Goal: Check status: Check status

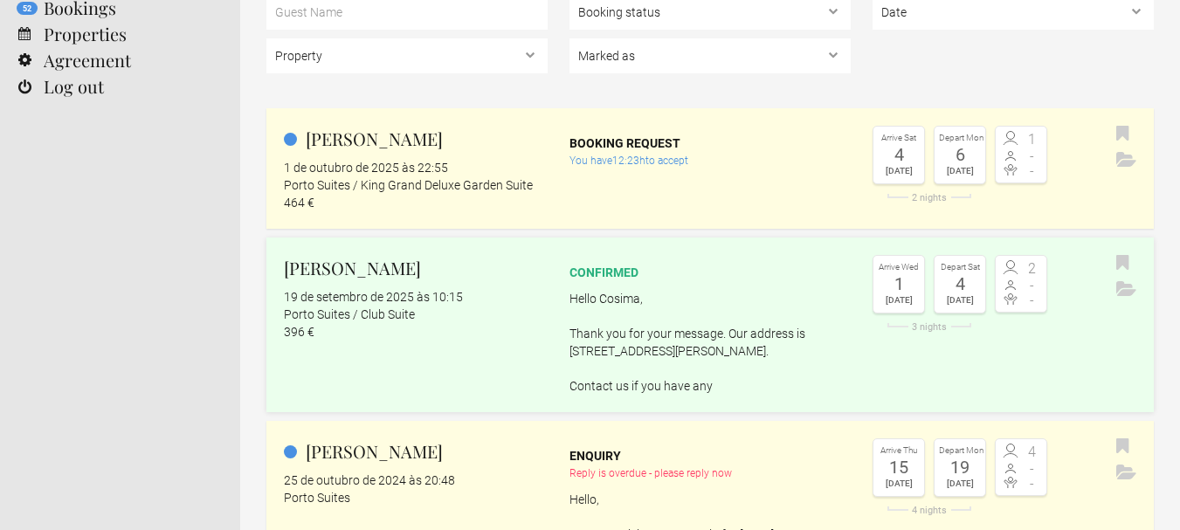
scroll to position [158, 0]
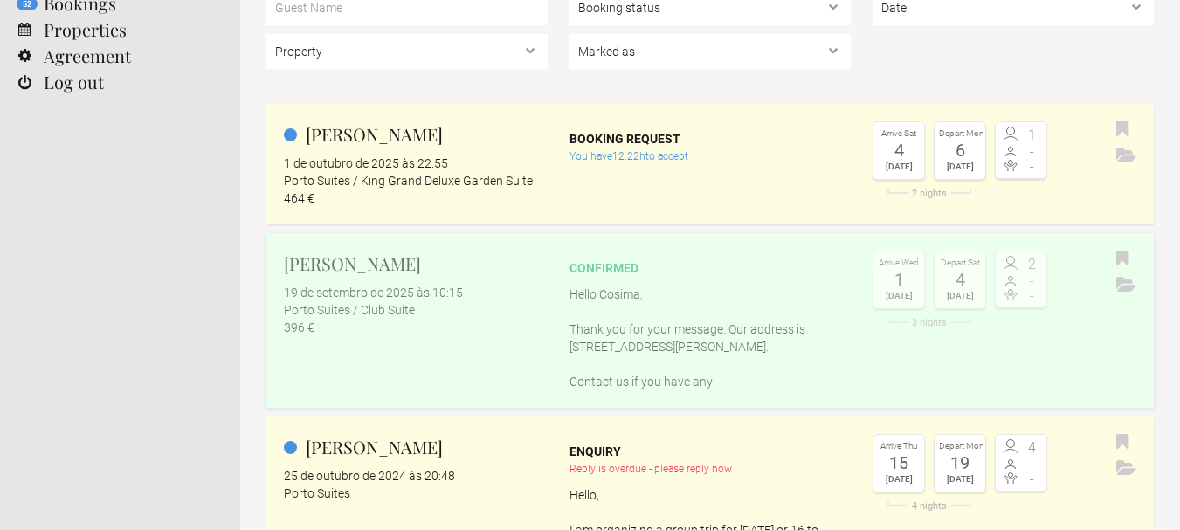
click at [403, 289] on flynt-date-display "19 de setembro de 2025 às 10:15" at bounding box center [373, 293] width 179 height 14
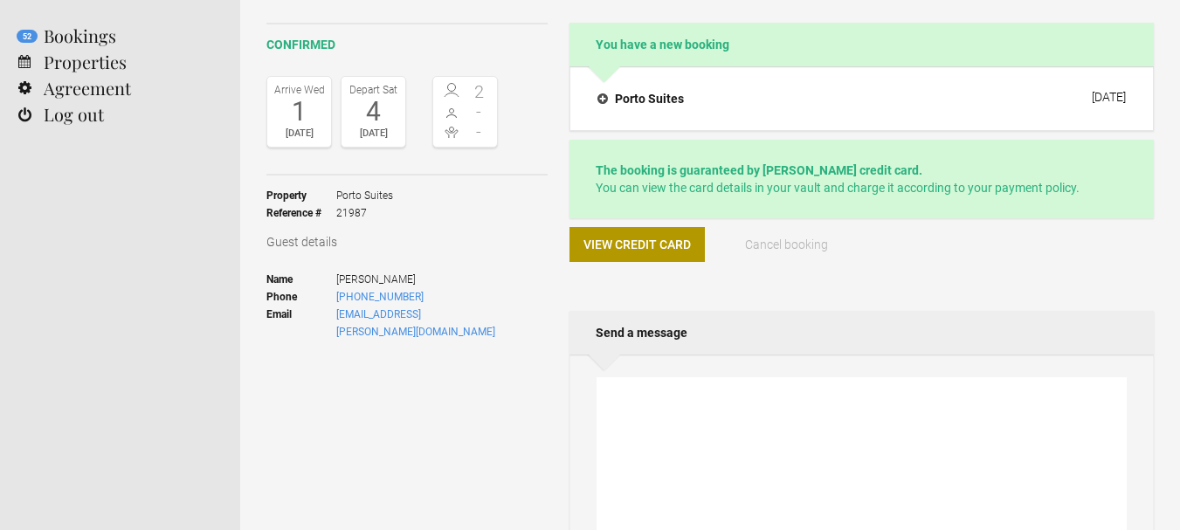
scroll to position [127, 0]
click at [590, 234] on button "View credit card" at bounding box center [637, 243] width 135 height 35
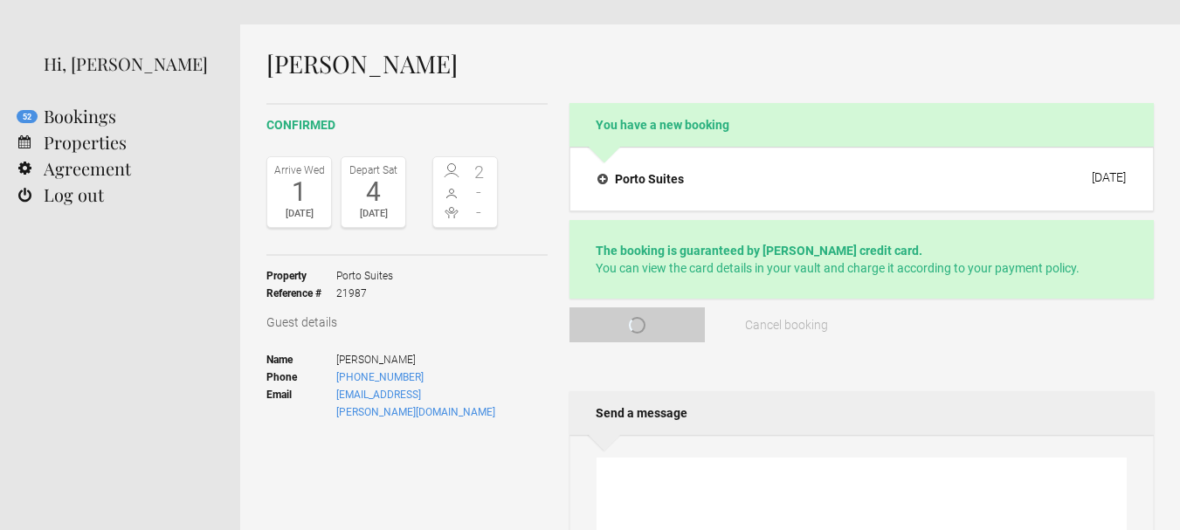
scroll to position [46, 0]
drag, startPoint x: 377, startPoint y: 290, endPoint x: 336, endPoint y: 294, distance: 40.3
click at [336, 294] on span "21987" at bounding box center [364, 292] width 57 height 17
copy span "21987"
drag, startPoint x: 413, startPoint y: 360, endPoint x: 336, endPoint y: 356, distance: 77.0
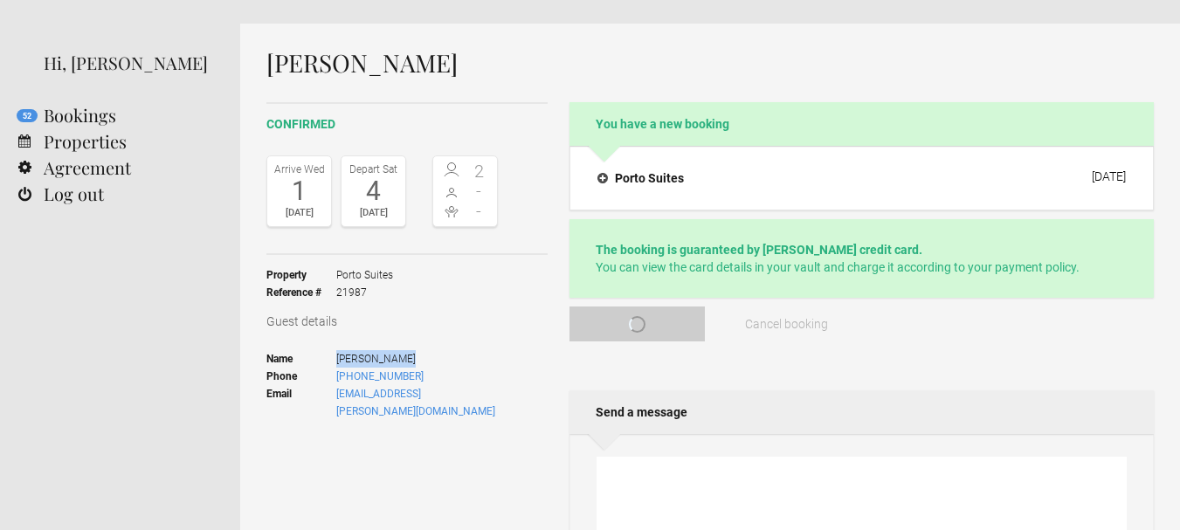
click at [336, 356] on span "[PERSON_NAME]" at bounding box center [417, 358] width 162 height 17
copy span "[PERSON_NAME]"
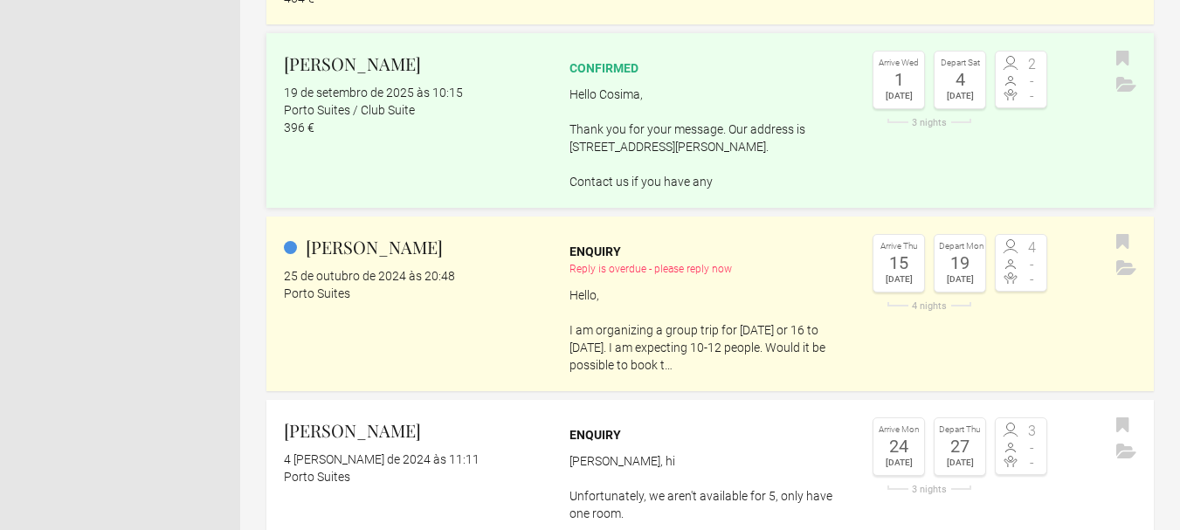
scroll to position [356, 0]
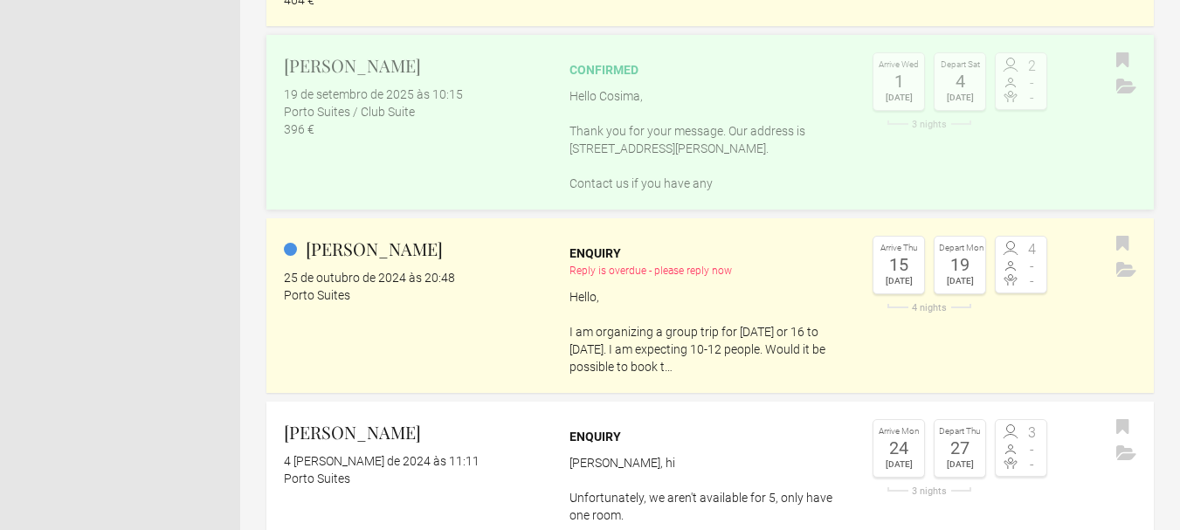
click at [616, 137] on p "Hello Cosima, Thank you for your message. Our address is [STREET_ADDRESS][PERSO…" at bounding box center [710, 139] width 281 height 105
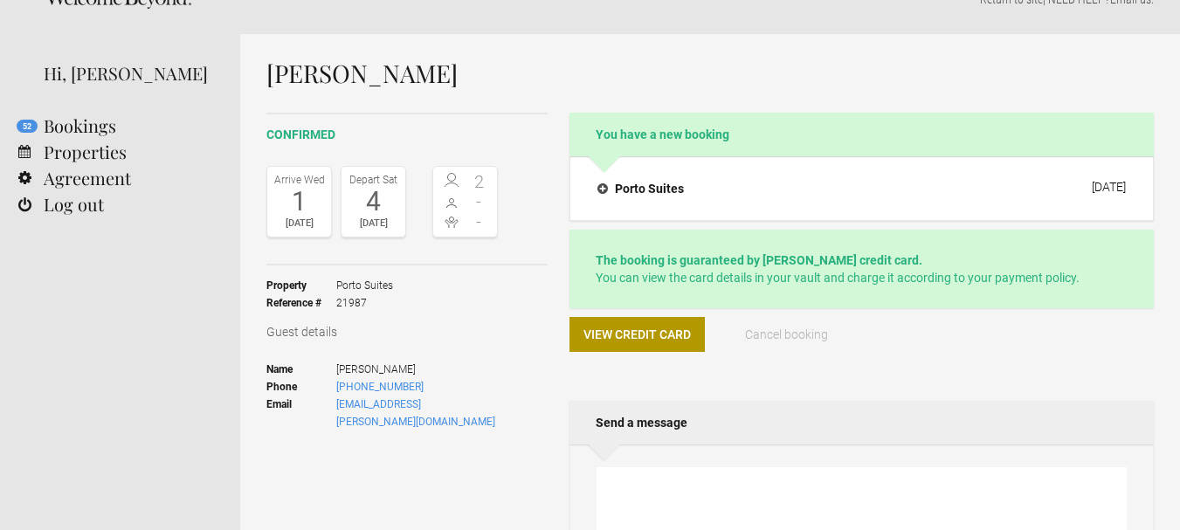
scroll to position [46, 0]
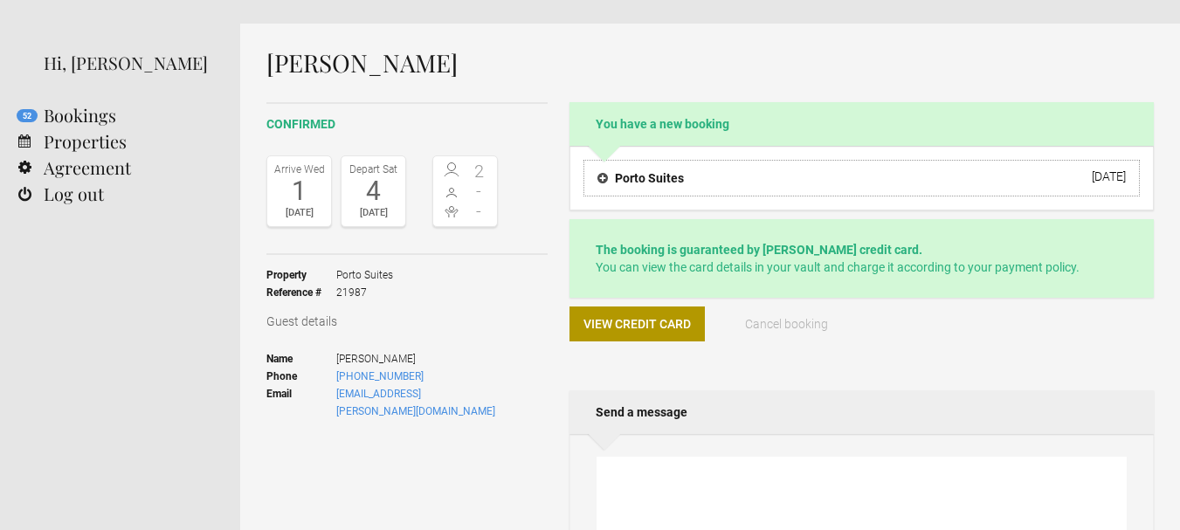
click at [607, 189] on button "Porto Suites 7 August 2025" at bounding box center [862, 178] width 557 height 37
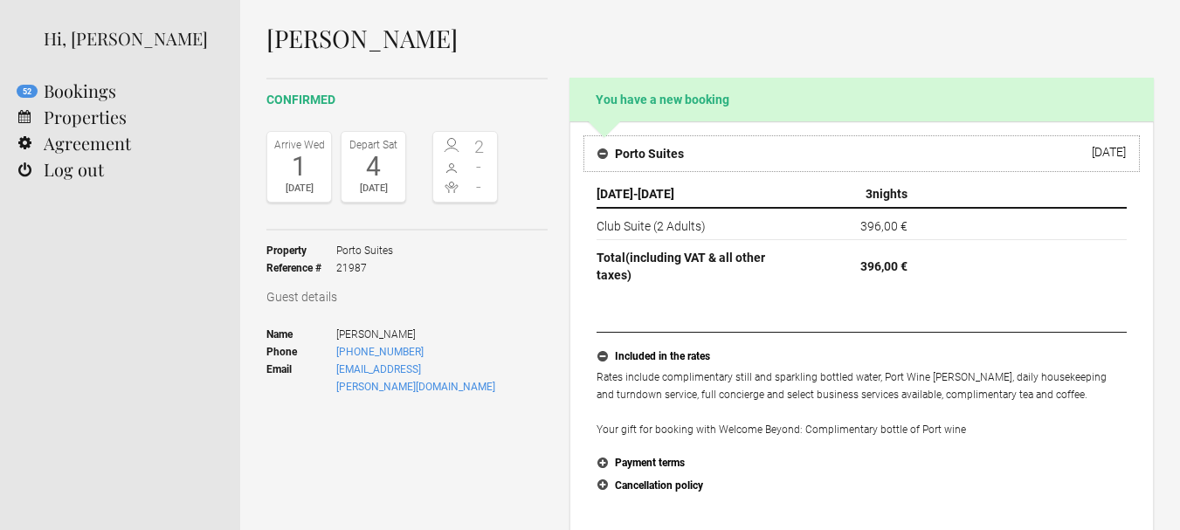
scroll to position [104, 0]
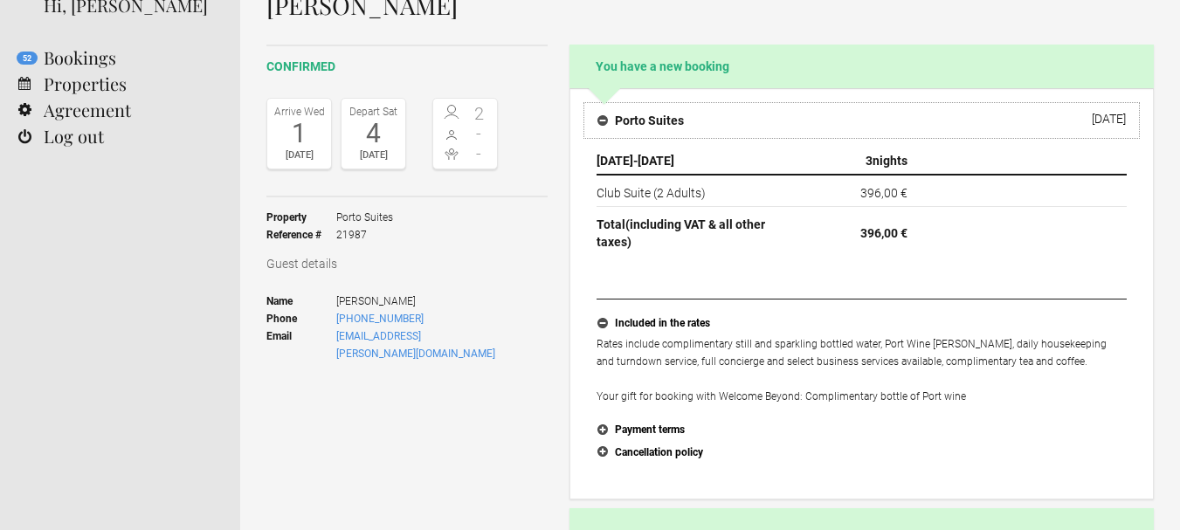
click at [605, 114] on h4 "Porto Suites" at bounding box center [641, 120] width 86 height 17
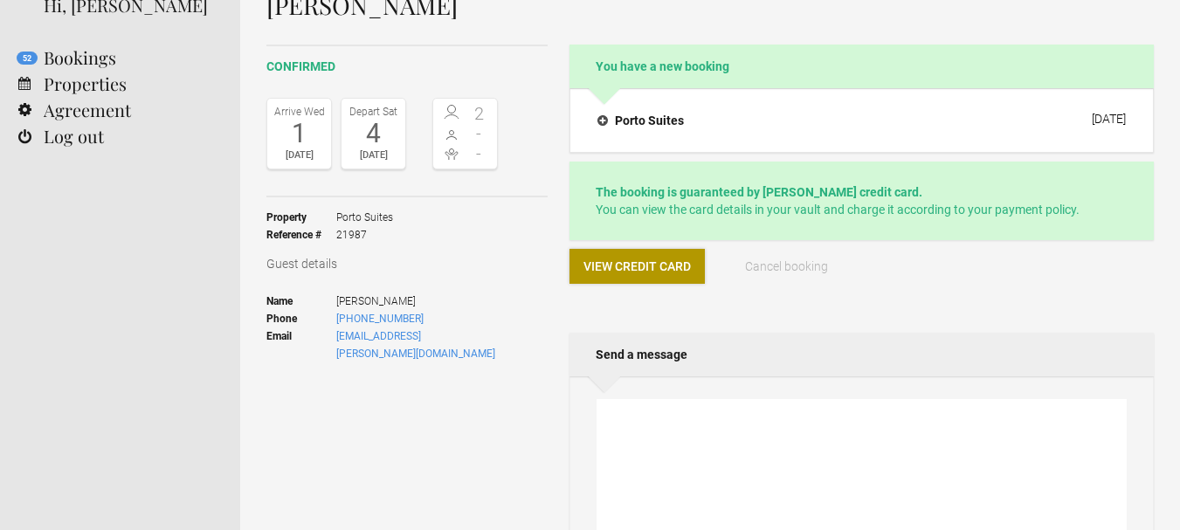
click at [618, 266] on span "View credit card" at bounding box center [637, 266] width 107 height 14
click at [821, 294] on div "Cancel booking" at bounding box center [787, 273] width 135 height 49
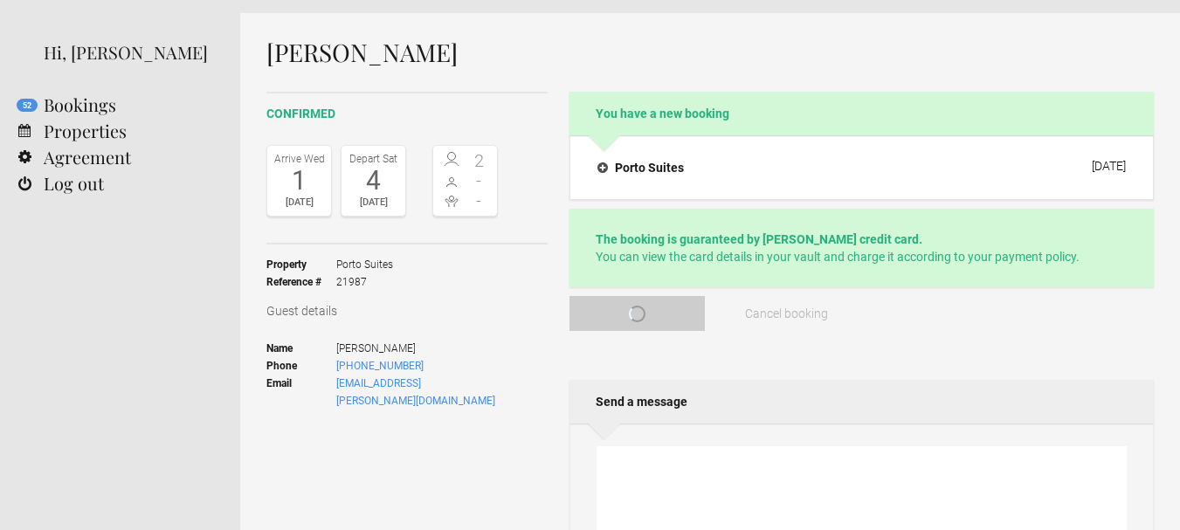
scroll to position [0, 0]
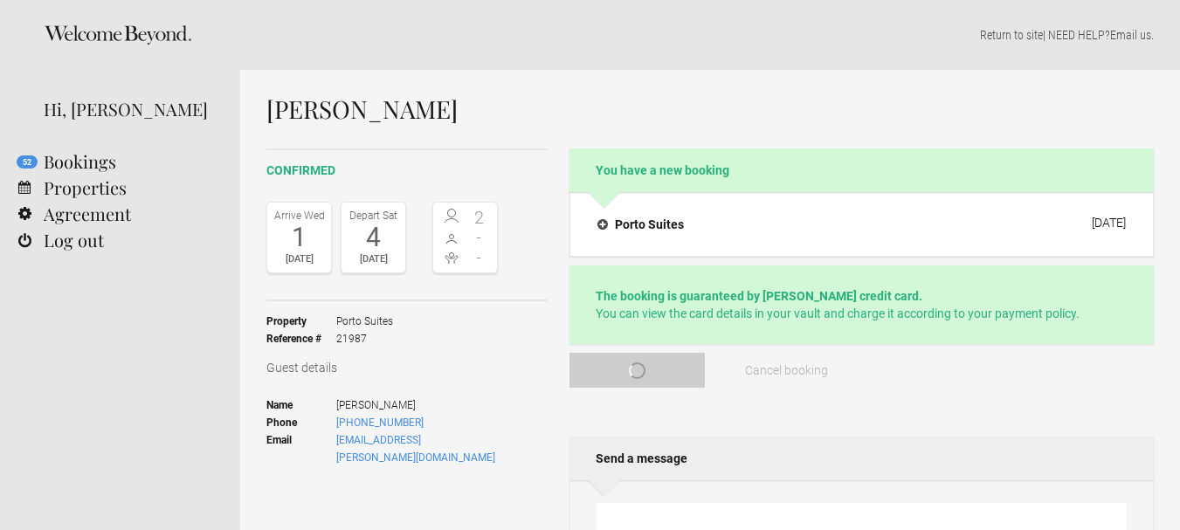
click at [1063, 26] on p "Return to site | NEED HELP? Email us ." at bounding box center [710, 34] width 888 height 17
click at [1065, 37] on p "Return to site | NEED HELP? Email us ." at bounding box center [710, 34] width 888 height 17
click at [1151, 25] on div "Return to site | NEED HELP? Email us ." at bounding box center [710, 35] width 940 height 70
click at [1052, 32] on p "Return to site | NEED HELP? Email us ." at bounding box center [710, 34] width 888 height 17
